Goal: Find specific page/section: Find specific page/section

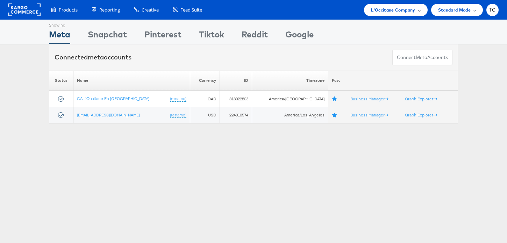
click at [386, 12] on span "L'Occitane Company" at bounding box center [393, 9] width 44 height 7
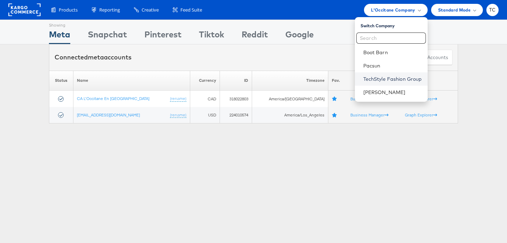
click at [380, 79] on link "TechStyle Fashion Group" at bounding box center [392, 78] width 59 height 7
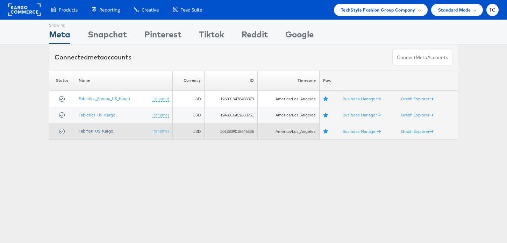
click at [107, 131] on link "FabMen_US_Kargo" at bounding box center [96, 130] width 35 height 5
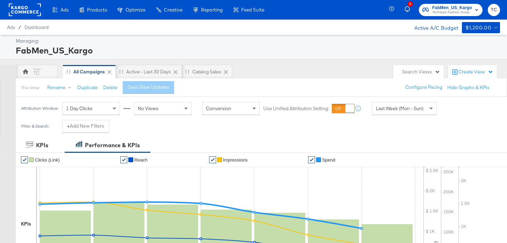
click at [400, 111] on span "Last Week (Mon - Sun)" at bounding box center [400, 108] width 48 height 6
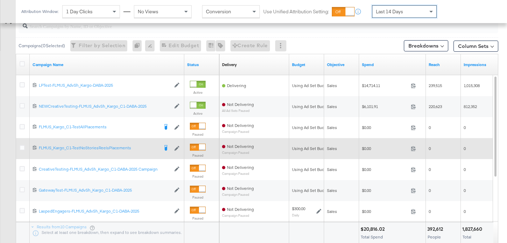
scroll to position [318, 0]
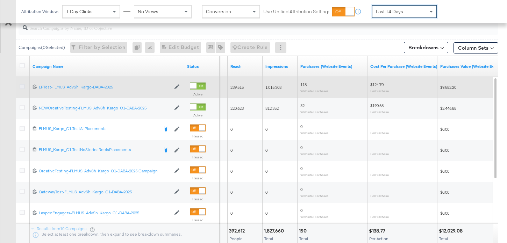
click at [21, 87] on icon at bounding box center [22, 86] width 5 height 5
click at [0, 0] on input "checkbox" at bounding box center [0, 0] width 0 height 0
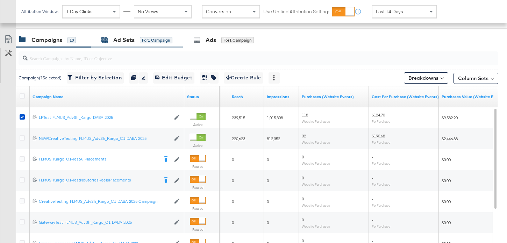
click at [123, 41] on div "Ad Sets" at bounding box center [123, 40] width 21 height 8
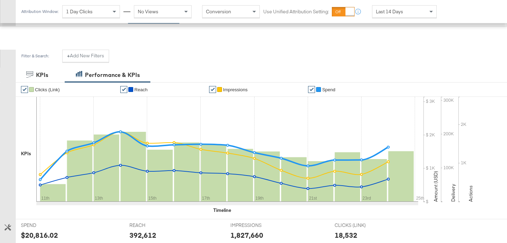
scroll to position [0, 0]
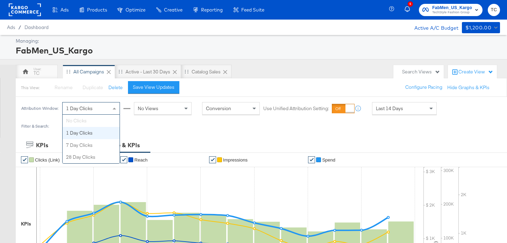
click at [110, 111] on div "1 Day Clicks" at bounding box center [91, 108] width 57 height 12
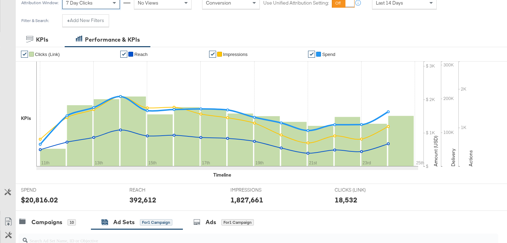
scroll to position [266, 0]
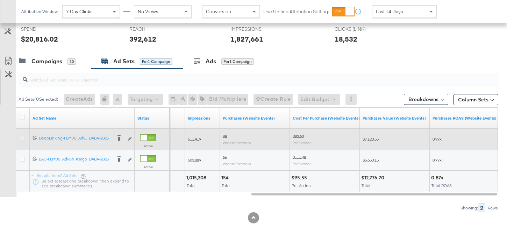
click at [21, 138] on icon at bounding box center [22, 138] width 5 height 5
click at [0, 0] on input "checkbox" at bounding box center [0, 0] width 0 height 0
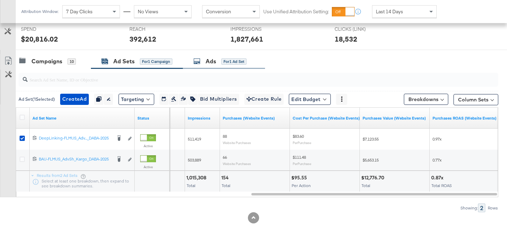
click at [210, 59] on div "Ads" at bounding box center [210, 61] width 10 height 8
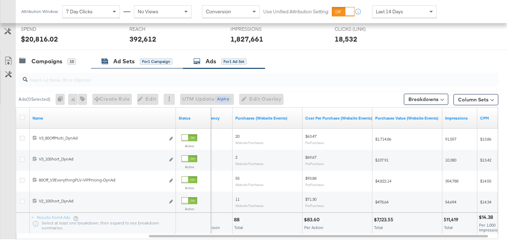
click at [134, 61] on div "Ad Sets" at bounding box center [123, 61] width 21 height 8
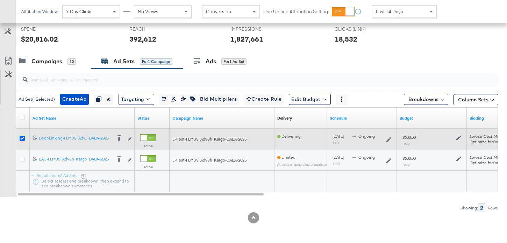
click at [23, 138] on icon at bounding box center [22, 138] width 5 height 5
click at [0, 0] on input "checkbox" at bounding box center [0, 0] width 0 height 0
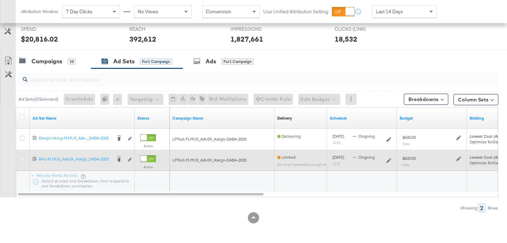
click at [22, 157] on icon at bounding box center [22, 159] width 5 height 5
click at [0, 0] on input "checkbox" at bounding box center [0, 0] width 0 height 0
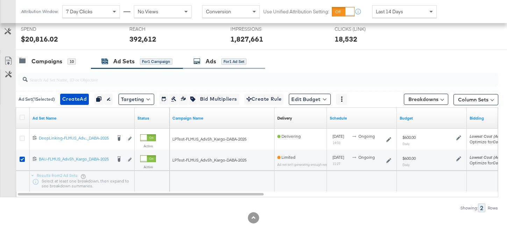
click at [218, 61] on div "Ads for 1 Ad Set" at bounding box center [219, 61] width 53 height 8
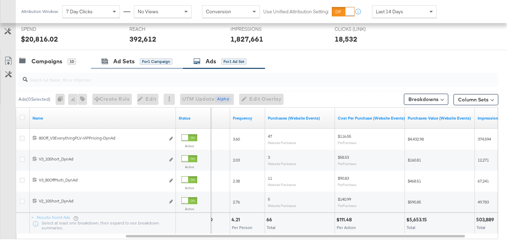
click at [96, 62] on div "Ad Sets for 1 Campaign" at bounding box center [137, 61] width 92 height 15
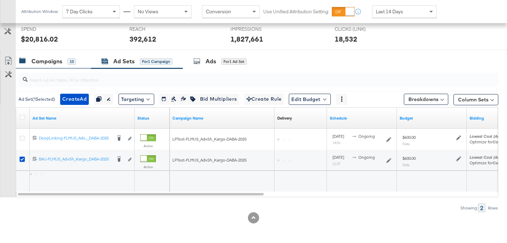
click at [58, 63] on div "Campaigns" at bounding box center [46, 61] width 31 height 8
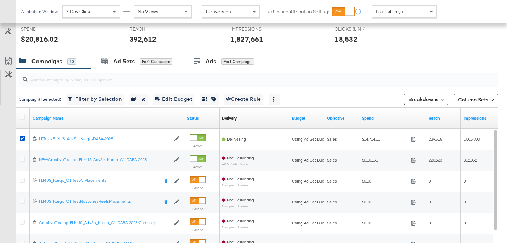
scroll to position [0, 0]
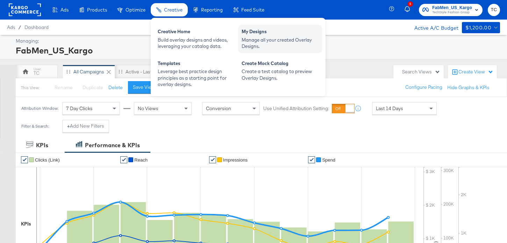
click at [255, 37] on div "Manage all your created Overlay Designs." at bounding box center [279, 43] width 77 height 13
